Goal: Task Accomplishment & Management: Manage account settings

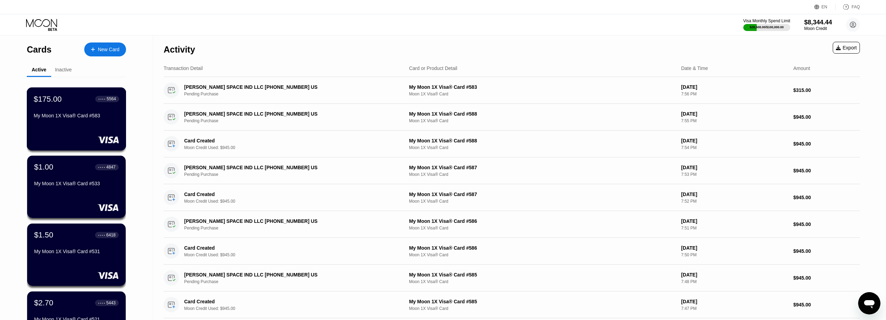
click at [77, 116] on div "My Moon 1X Visa® Card #583" at bounding box center [76, 116] width 85 height 6
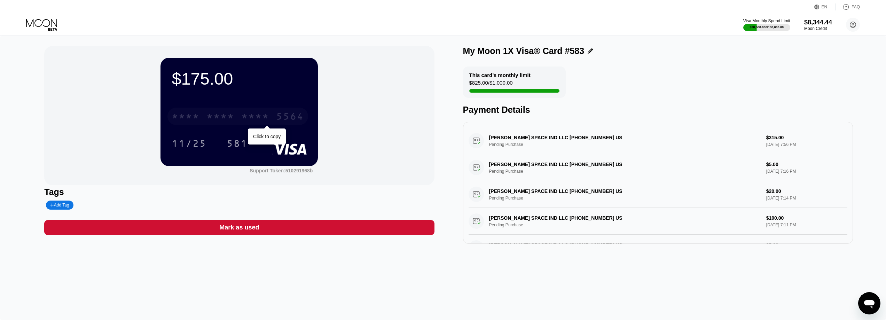
click at [275, 115] on div "* * * * * * * * * * * * 5564" at bounding box center [238, 116] width 141 height 17
